Goal: Task Accomplishment & Management: Manage account settings

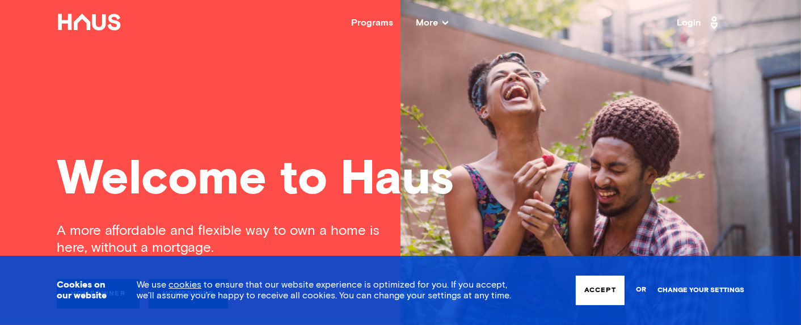
click at [671, 292] on link "Change your settings" at bounding box center [701, 291] width 87 height 8
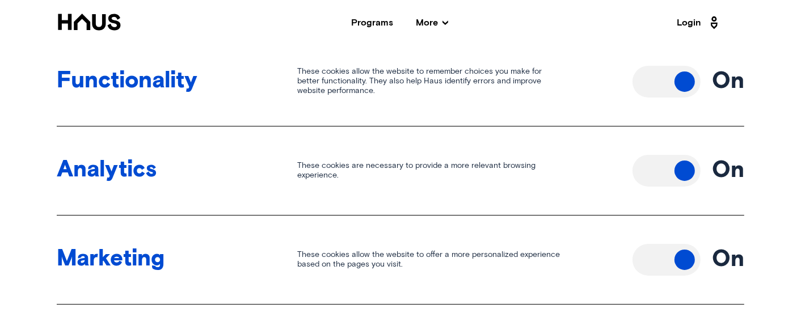
scroll to position [504, 0]
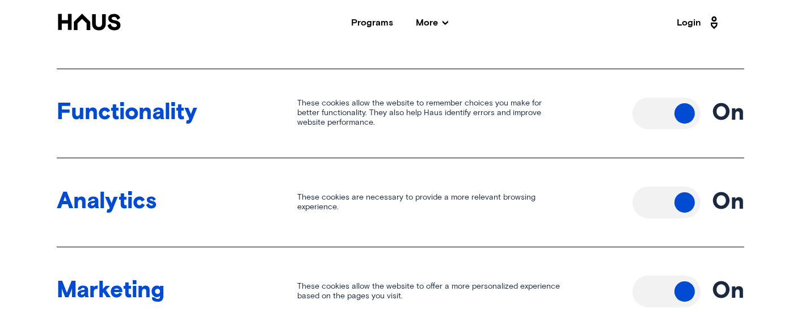
click at [679, 118] on button "Toggle off" at bounding box center [667, 114] width 68 height 32
drag, startPoint x: 686, startPoint y: 195, endPoint x: 641, endPoint y: 292, distance: 107.2
click at [684, 197] on button "Toggle off" at bounding box center [667, 203] width 68 height 32
click at [671, 291] on button "Toggle off" at bounding box center [667, 292] width 68 height 32
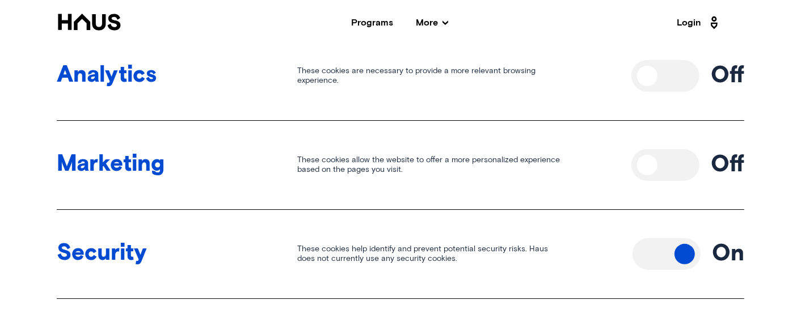
click at [678, 253] on button "Toggle off" at bounding box center [667, 254] width 68 height 32
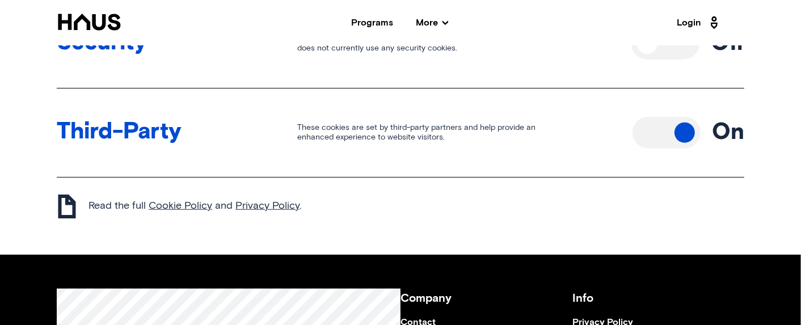
scroll to position [819, 0]
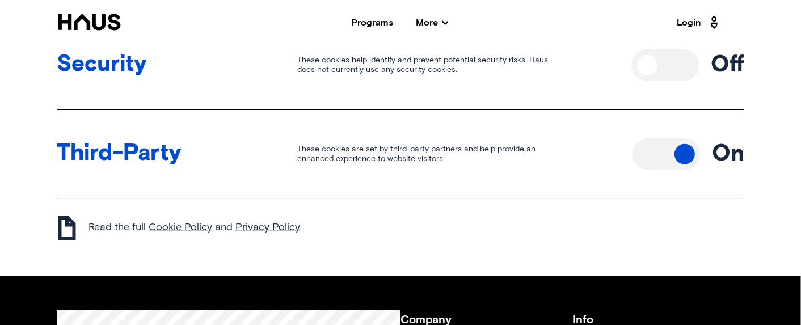
click at [692, 158] on button "Toggle off" at bounding box center [667, 154] width 68 height 32
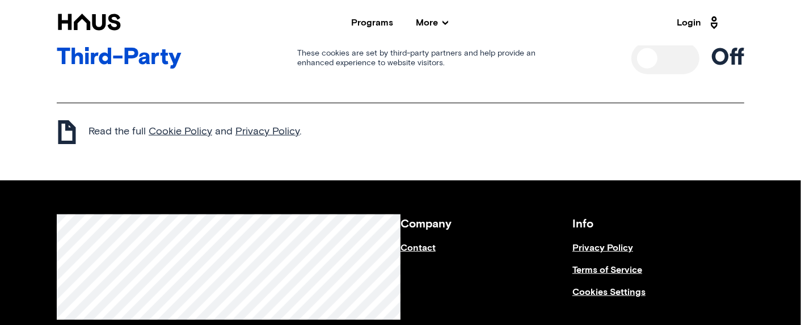
scroll to position [1071, 0]
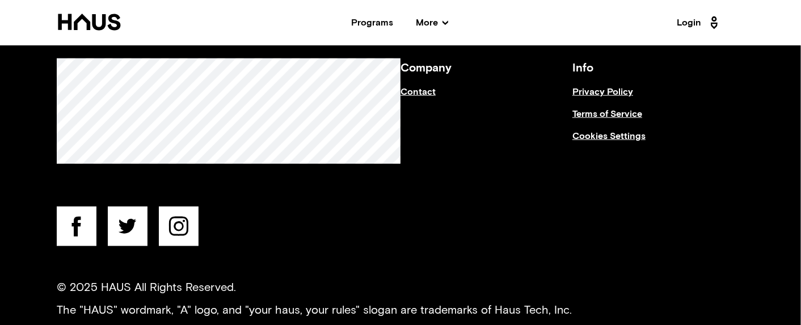
click at [65, 22] on icon at bounding box center [89, 22] width 62 height 16
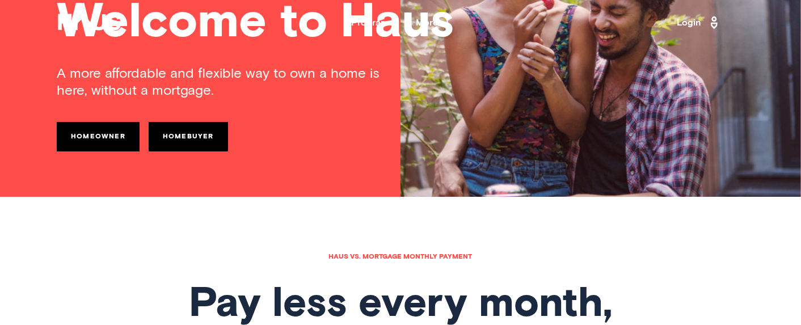
scroll to position [126, 0]
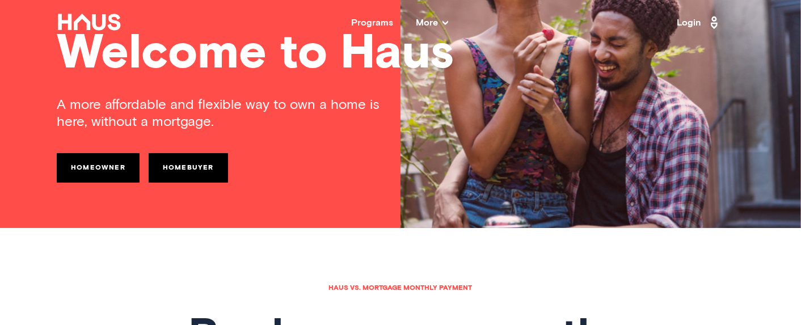
click at [106, 173] on link "Homeowner" at bounding box center [98, 168] width 83 height 30
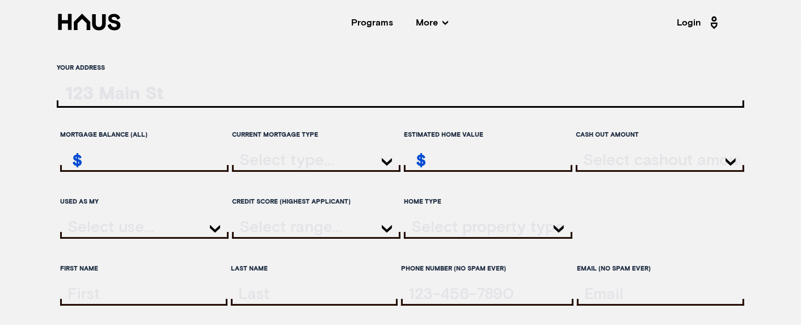
click at [15, 205] on div "Your address Mortgage balance (all) $ Current mortgage type Estimated home valu…" at bounding box center [400, 288] width 801 height 461
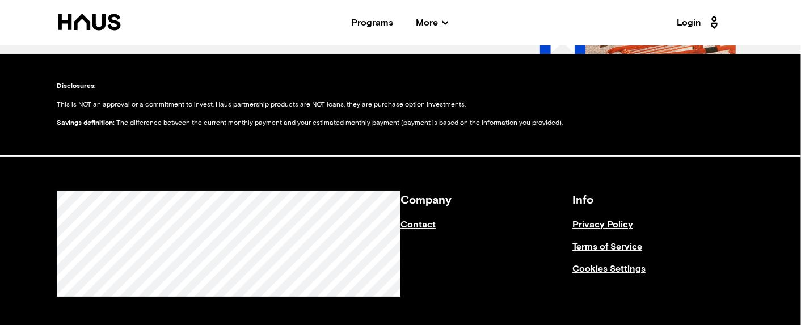
scroll to position [1135, 0]
